Goal: Navigation & Orientation: Find specific page/section

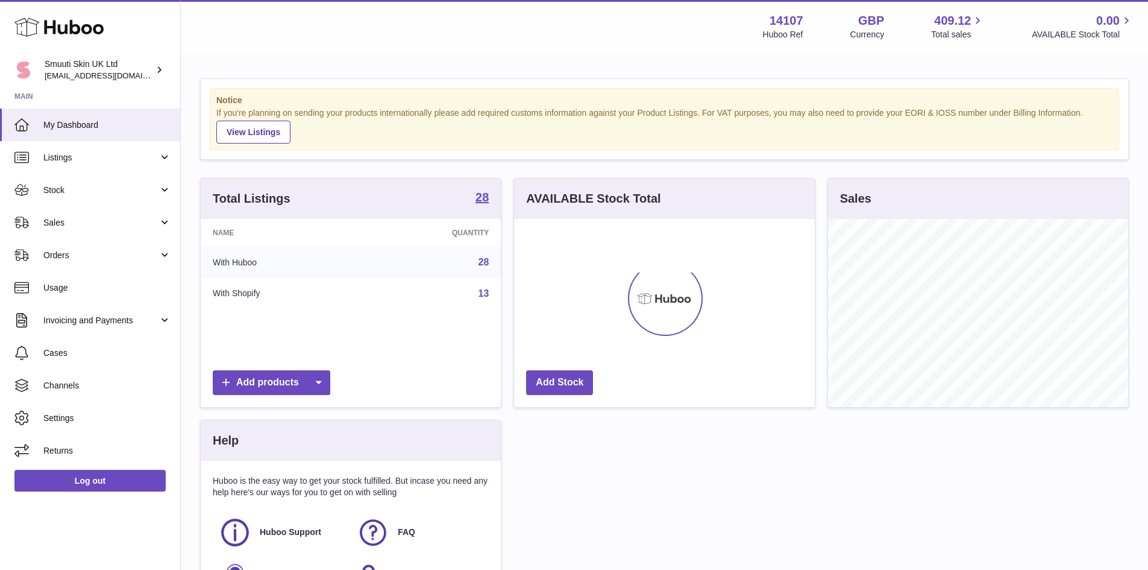
scroll to position [188, 301]
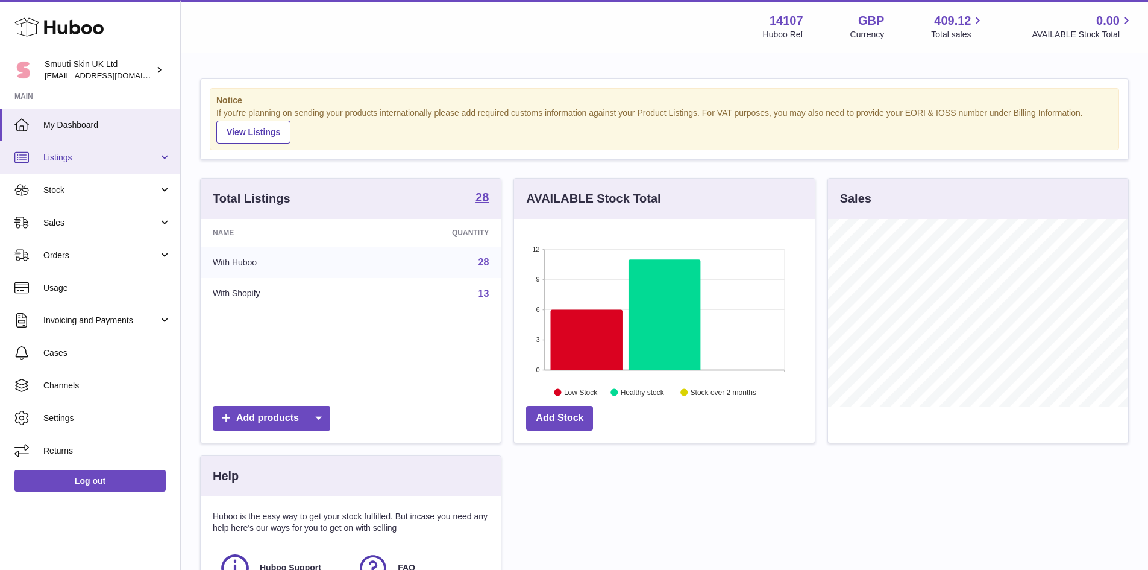
click at [115, 157] on span "Listings" at bounding box center [100, 157] width 115 height 11
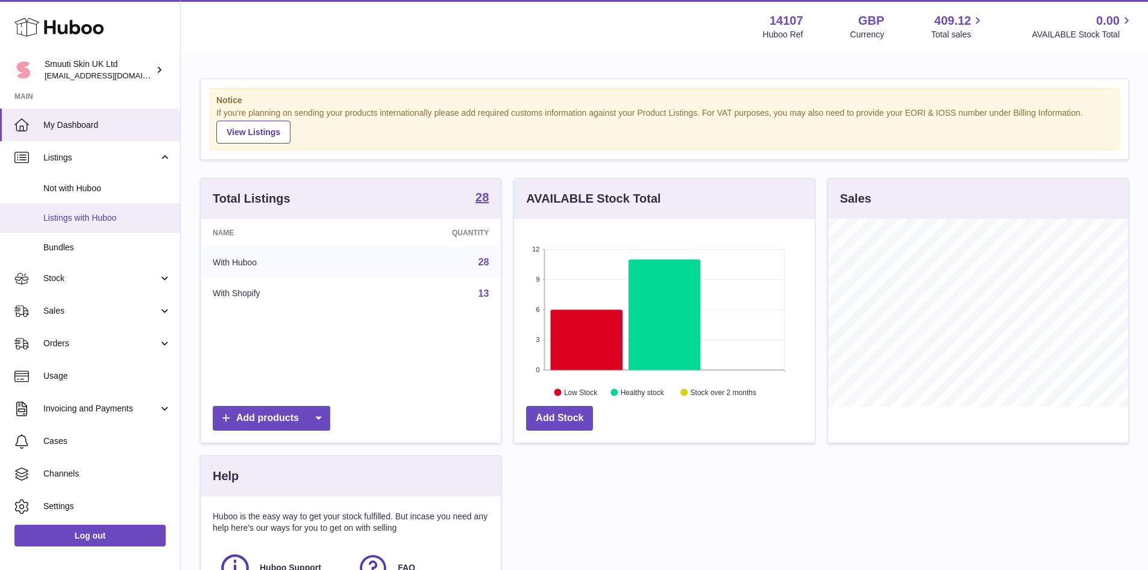
click at [116, 215] on span "Listings with Huboo" at bounding box center [107, 217] width 128 height 11
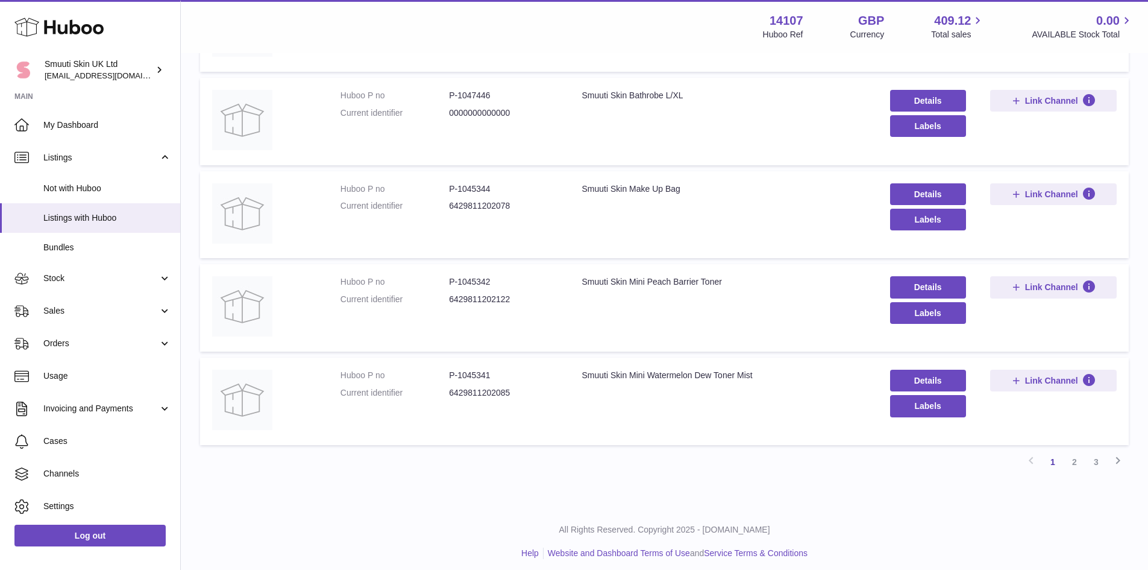
scroll to position [704, 0]
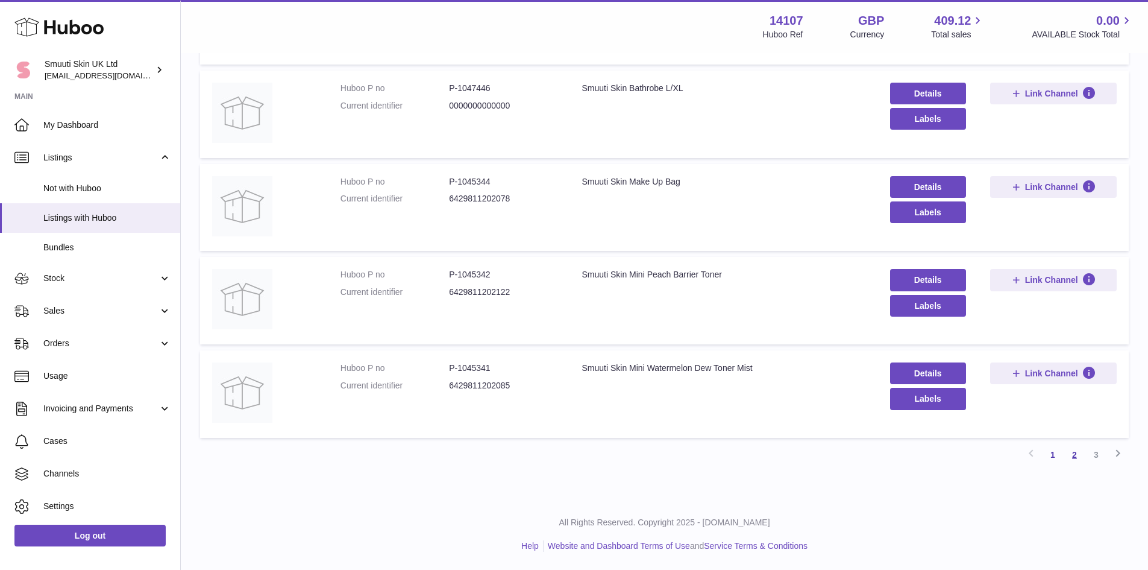
click at [1079, 455] on link "2" at bounding box center [1075, 455] width 22 height 22
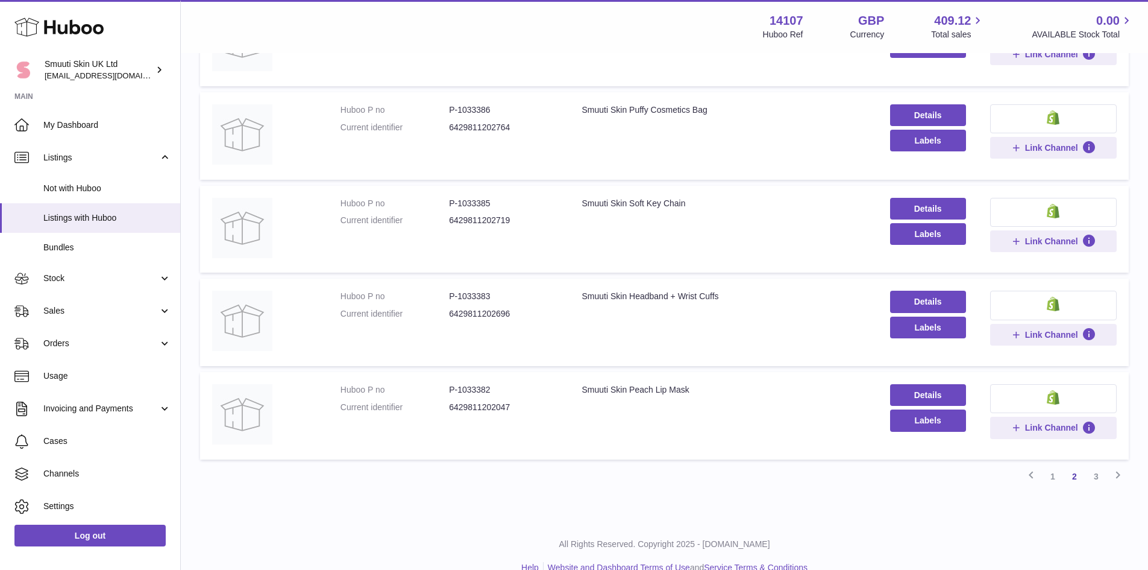
scroll to position [704, 0]
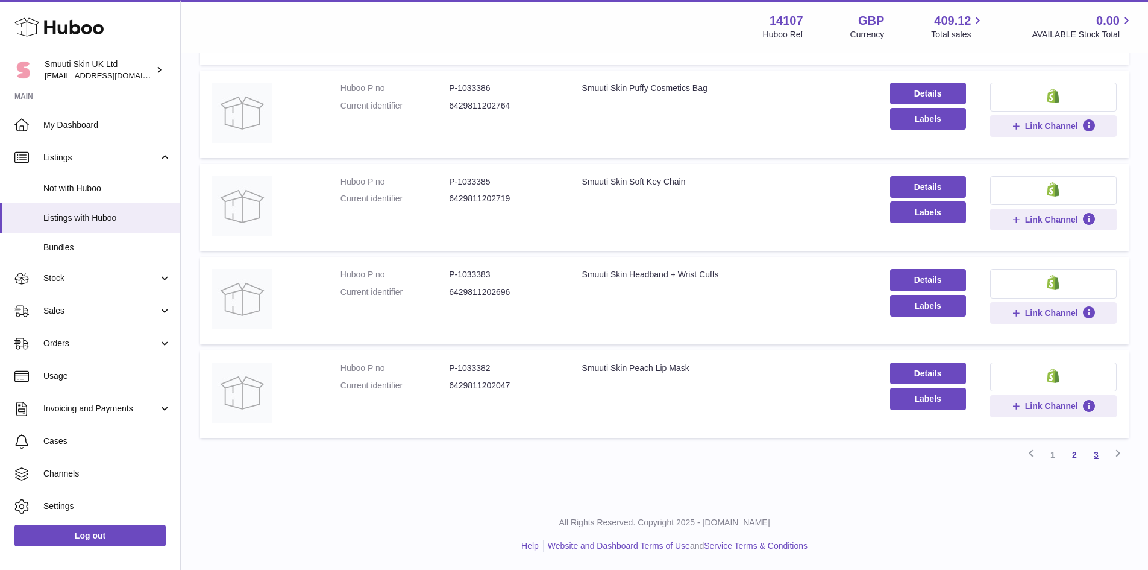
click at [1094, 456] on link "3" at bounding box center [1096, 455] width 22 height 22
